Goal: Find specific page/section: Find specific page/section

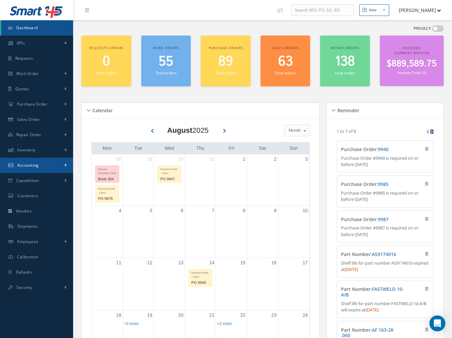
click at [42, 159] on link "Accounting" at bounding box center [36, 165] width 73 height 15
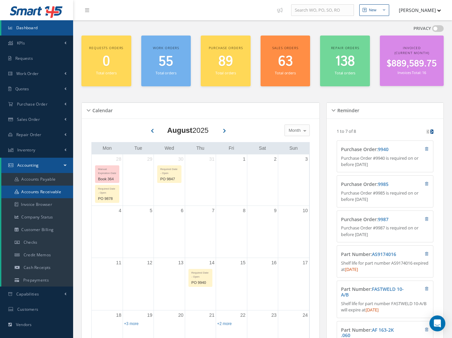
click at [45, 186] on link "Accounts Receivable" at bounding box center [37, 192] width 72 height 13
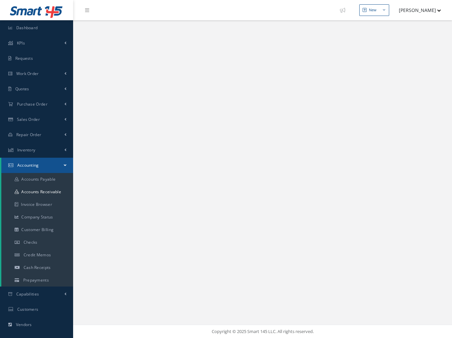
select select "25"
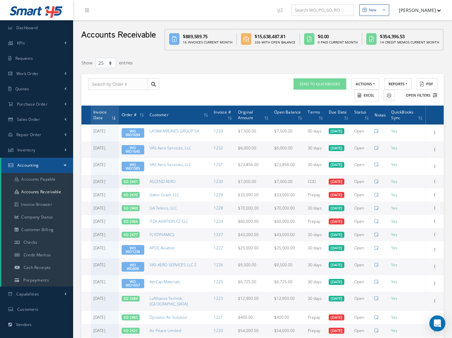
click at [418, 95] on button "Open Filters" at bounding box center [419, 95] width 38 height 11
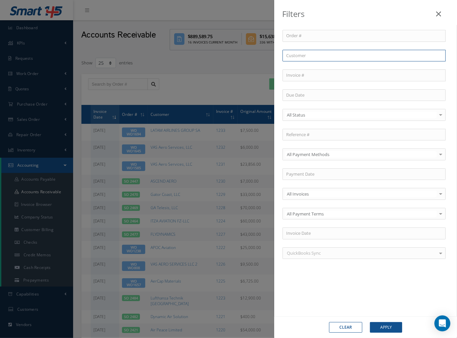
click at [302, 57] on input "text" at bounding box center [364, 56] width 163 height 12
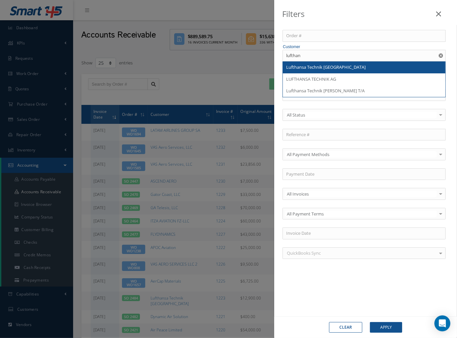
click at [293, 65] on span "Lufthansa Technik [GEOGRAPHIC_DATA]" at bounding box center [325, 67] width 79 height 6
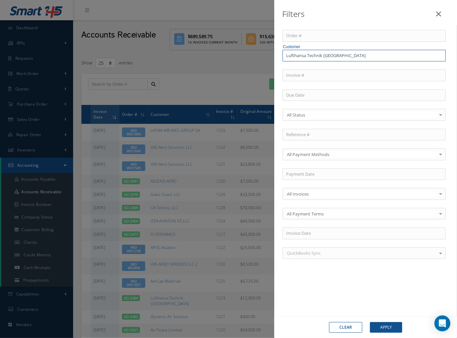
drag, startPoint x: 309, startPoint y: 55, endPoint x: 453, endPoint y: 80, distance: 146.2
click at [452, 80] on div "Order # Customer Lufthansa Technik Middle East Invoice # All Status All Status …" at bounding box center [366, 148] width 176 height 237
type input "Lufthansa"
click at [370, 322] on button "Apply" at bounding box center [386, 327] width 32 height 11
